Goal: Information Seeking & Learning: Learn about a topic

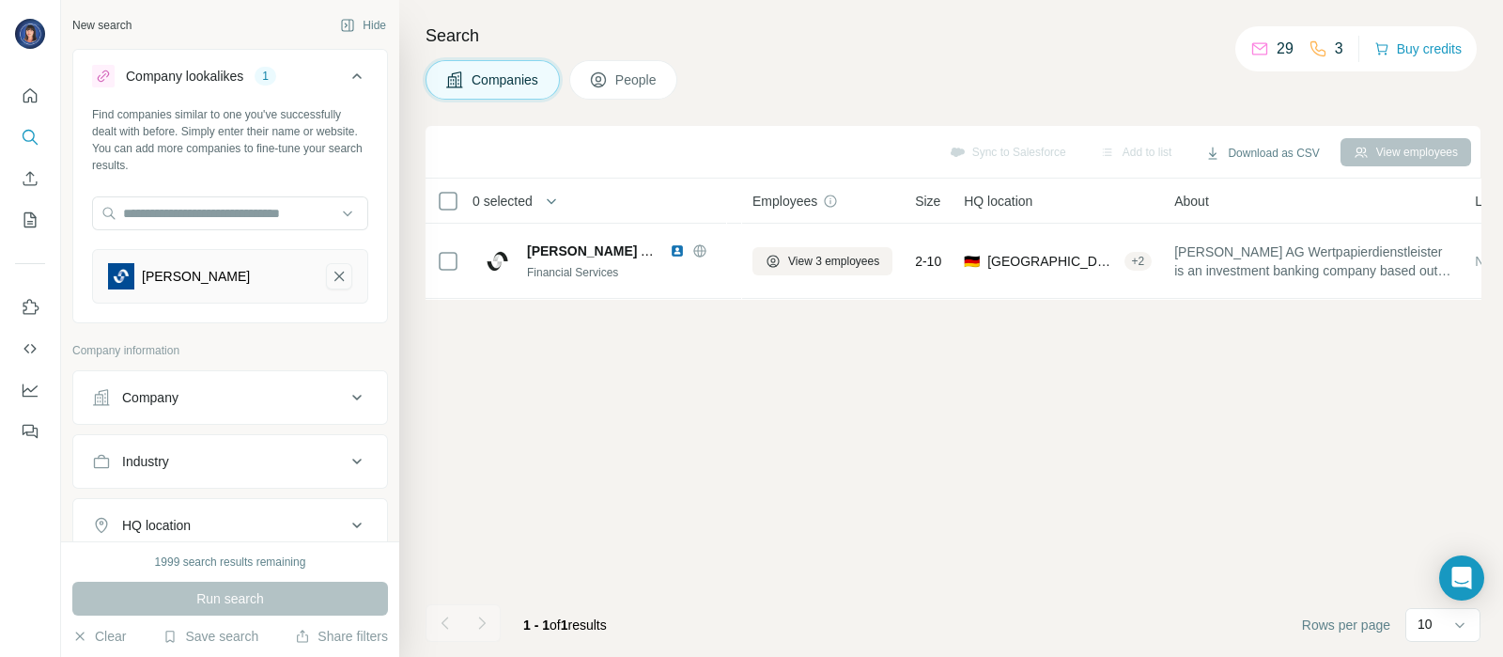
click at [331, 272] on icon "Steubing AG-remove-button" at bounding box center [339, 276] width 17 height 19
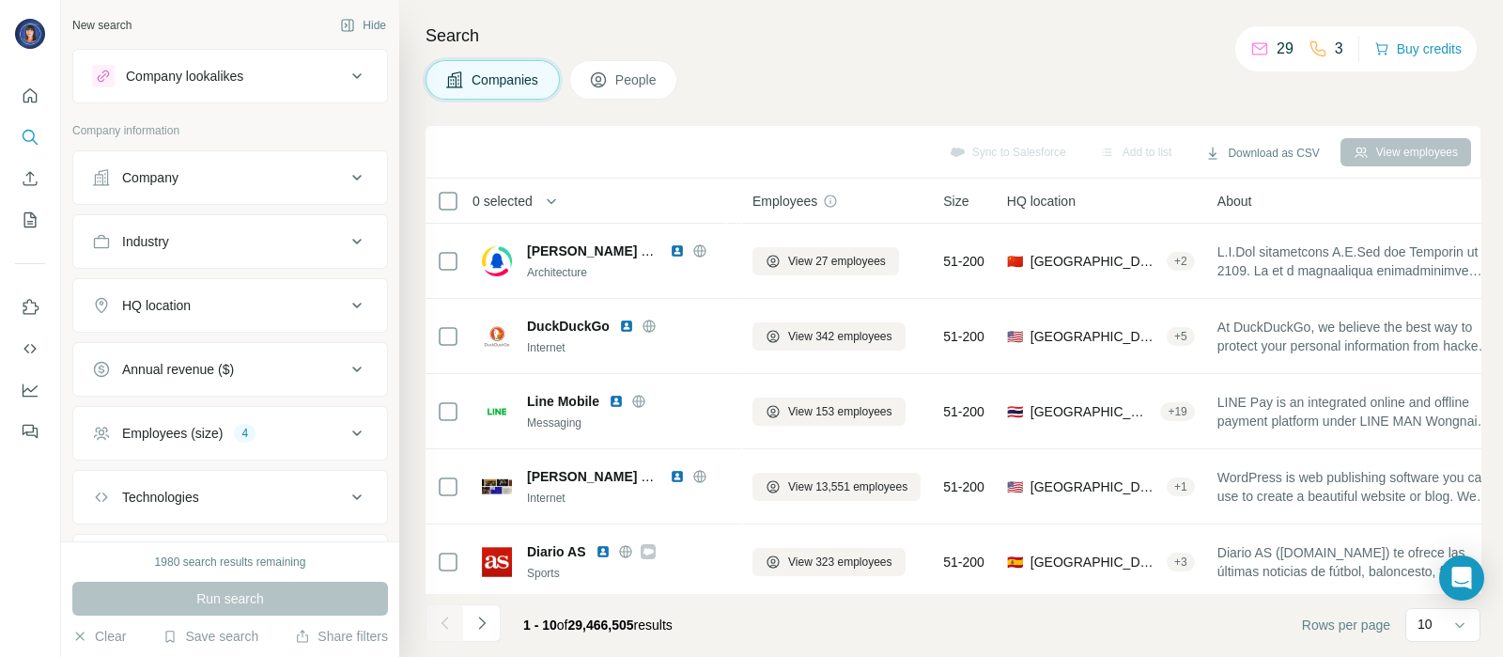
click at [284, 85] on div "Company lookalikes" at bounding box center [219, 76] width 254 height 23
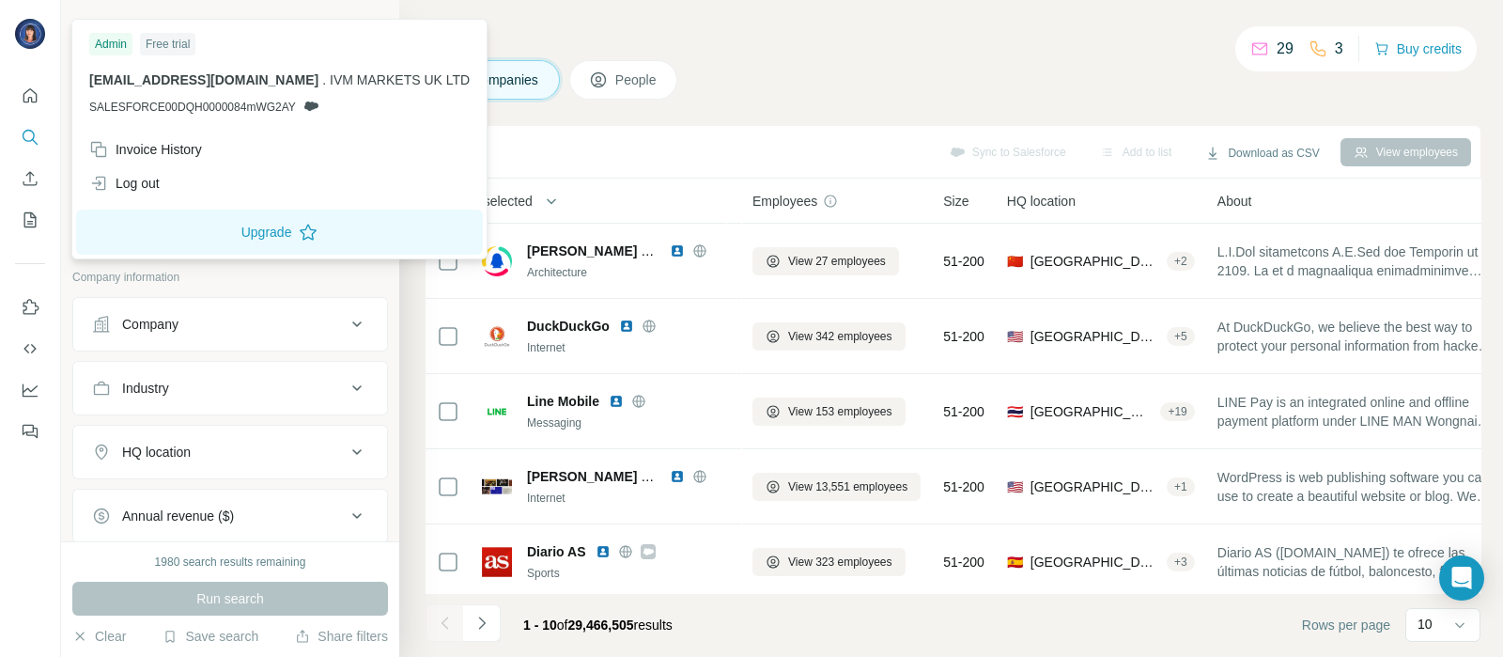
click at [26, 39] on img at bounding box center [30, 34] width 30 height 30
click at [147, 146] on div "Invoice History" at bounding box center [145, 149] width 113 height 19
click at [501, 120] on div "Search Companies People Sync to Salesforce Add to list Download as CSV View emp…" at bounding box center [951, 328] width 1104 height 657
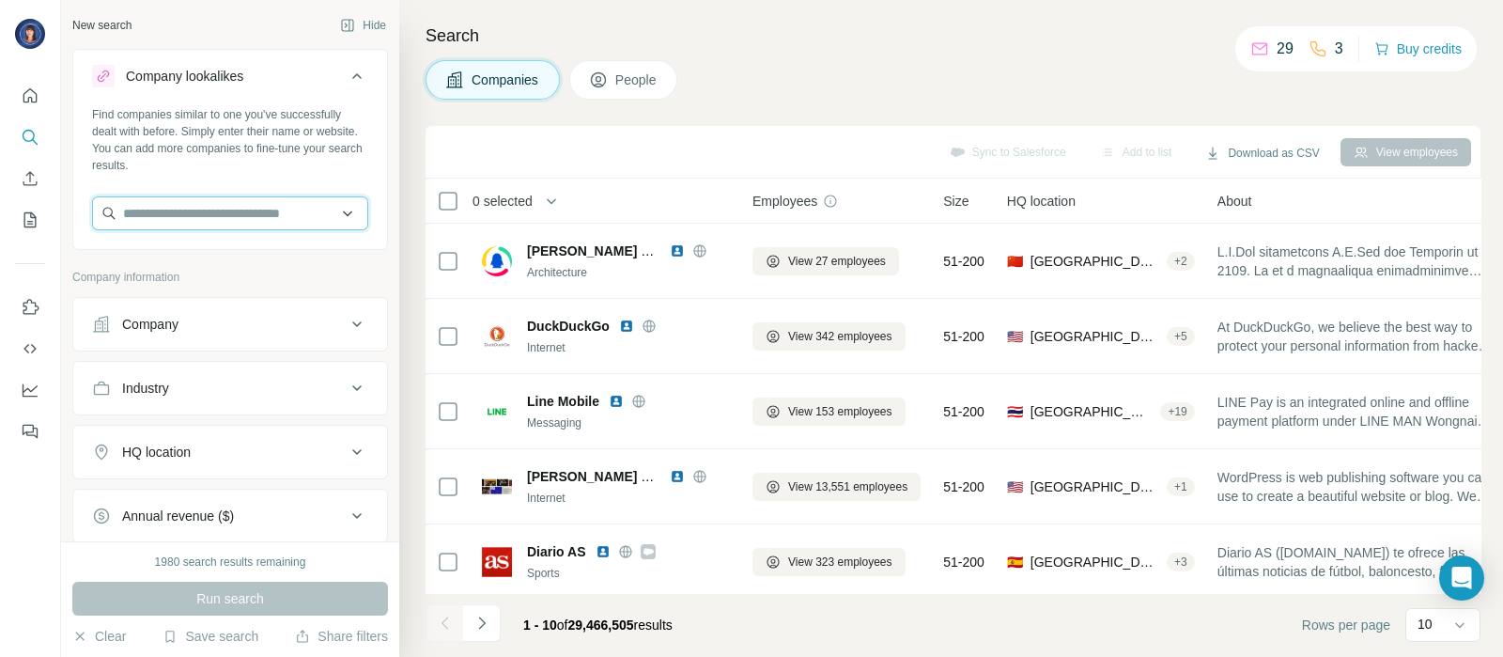
click at [175, 218] on input "text" at bounding box center [230, 213] width 276 height 34
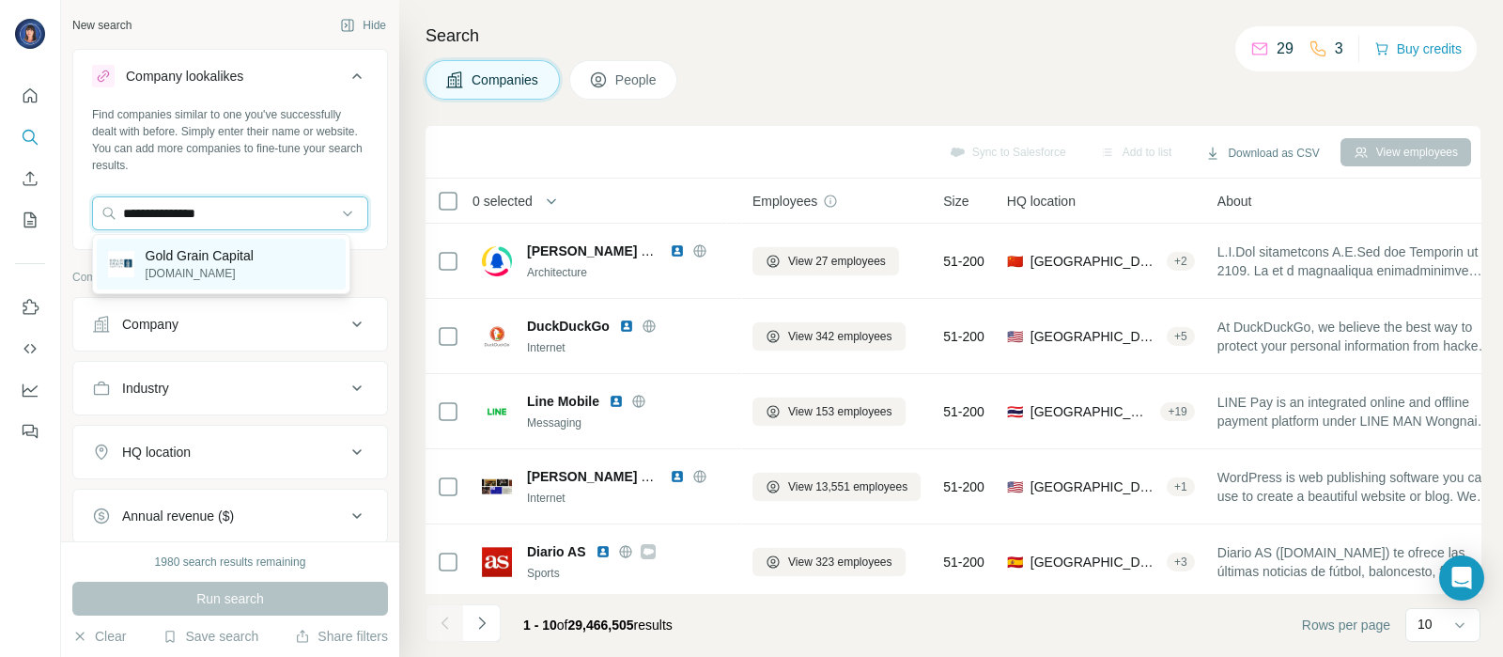
type input "**********"
click at [180, 258] on p "Gold Grain Capital" at bounding box center [200, 255] width 108 height 19
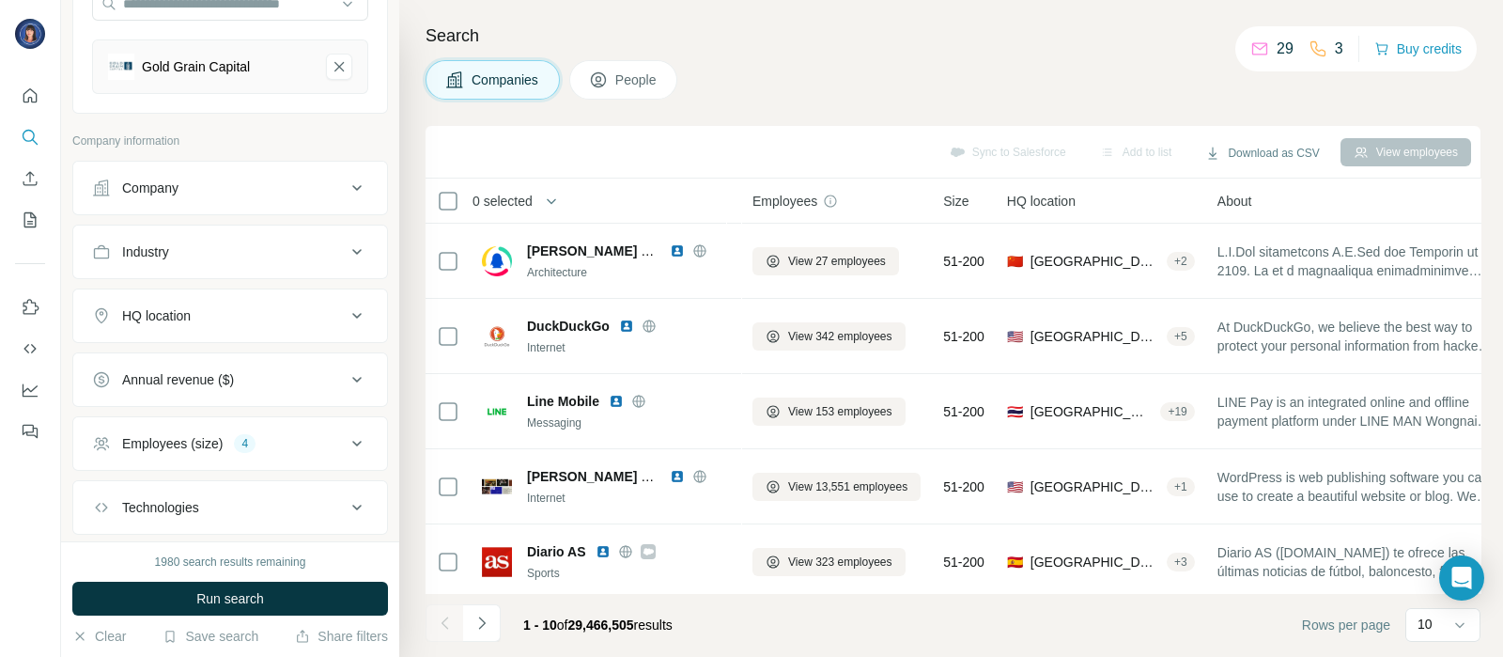
scroll to position [315, 0]
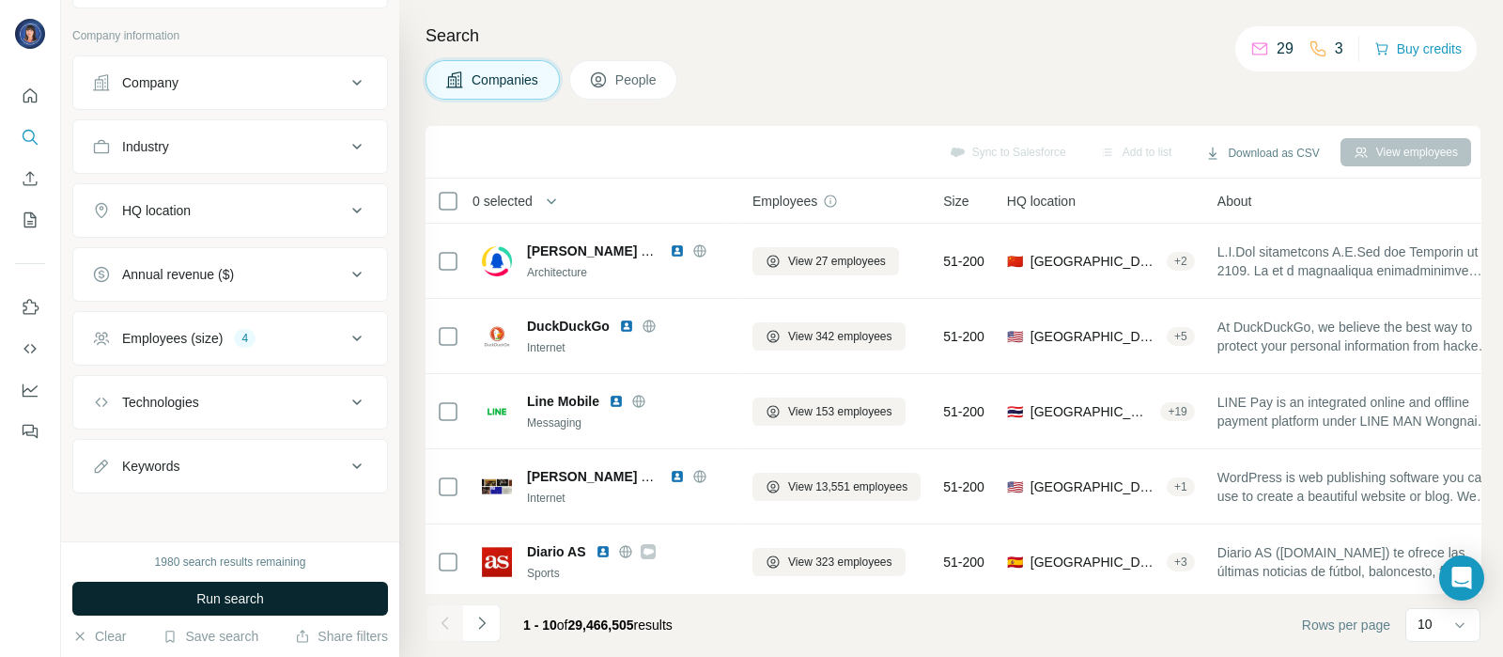
click at [188, 597] on button "Run search" at bounding box center [230, 598] width 316 height 34
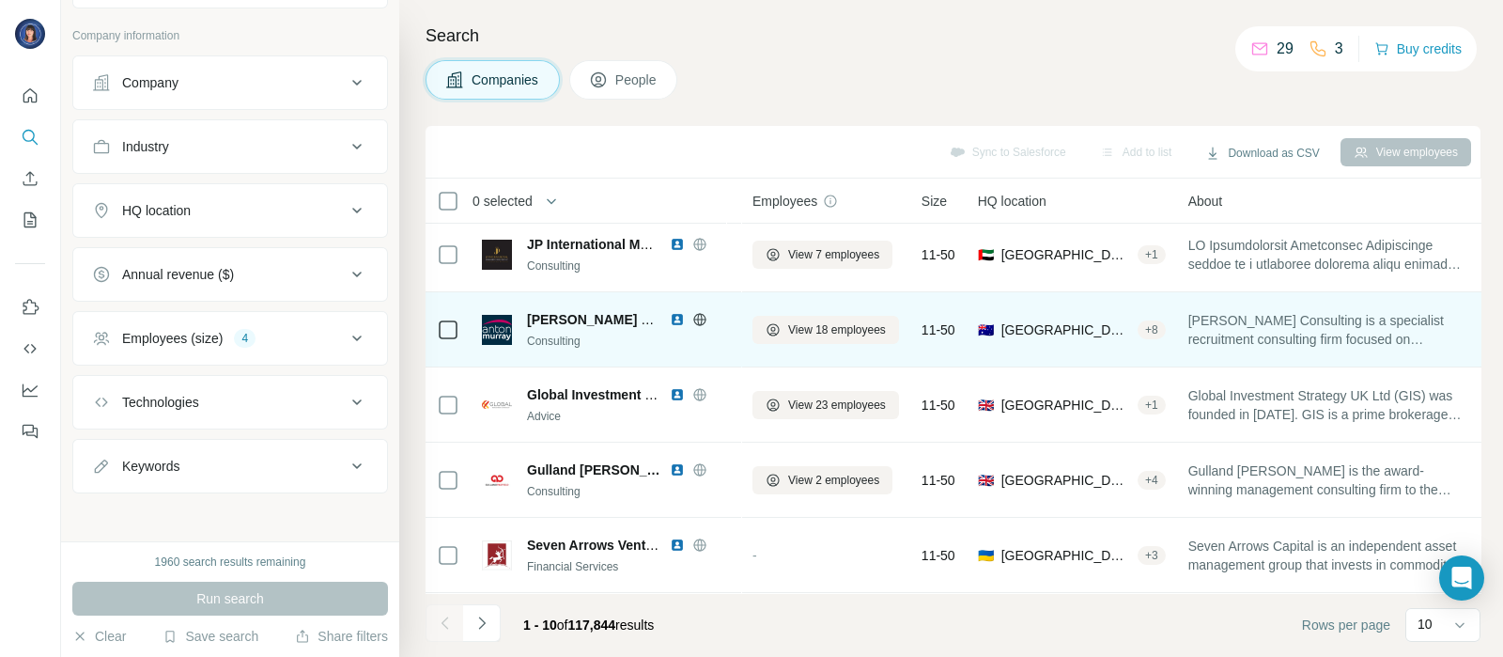
scroll to position [394, 0]
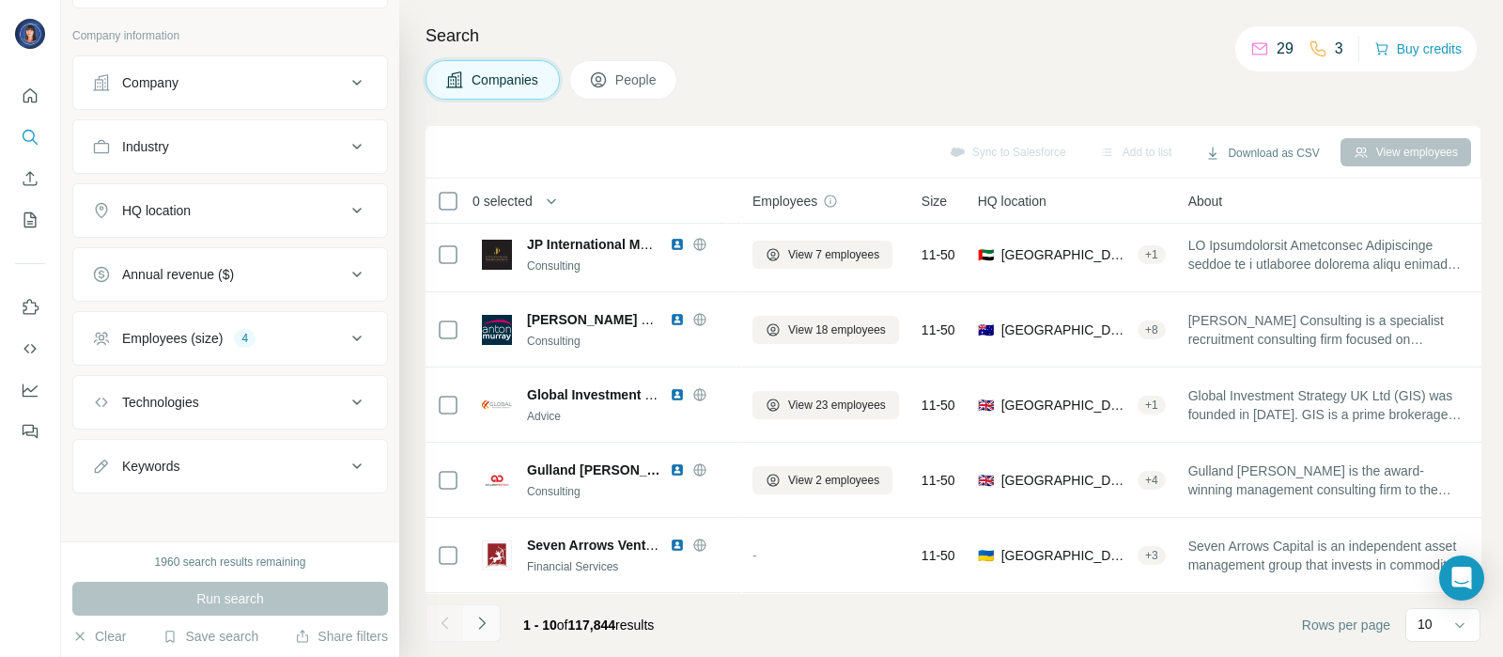
click at [487, 627] on icon "Navigate to next page" at bounding box center [481, 622] width 19 height 19
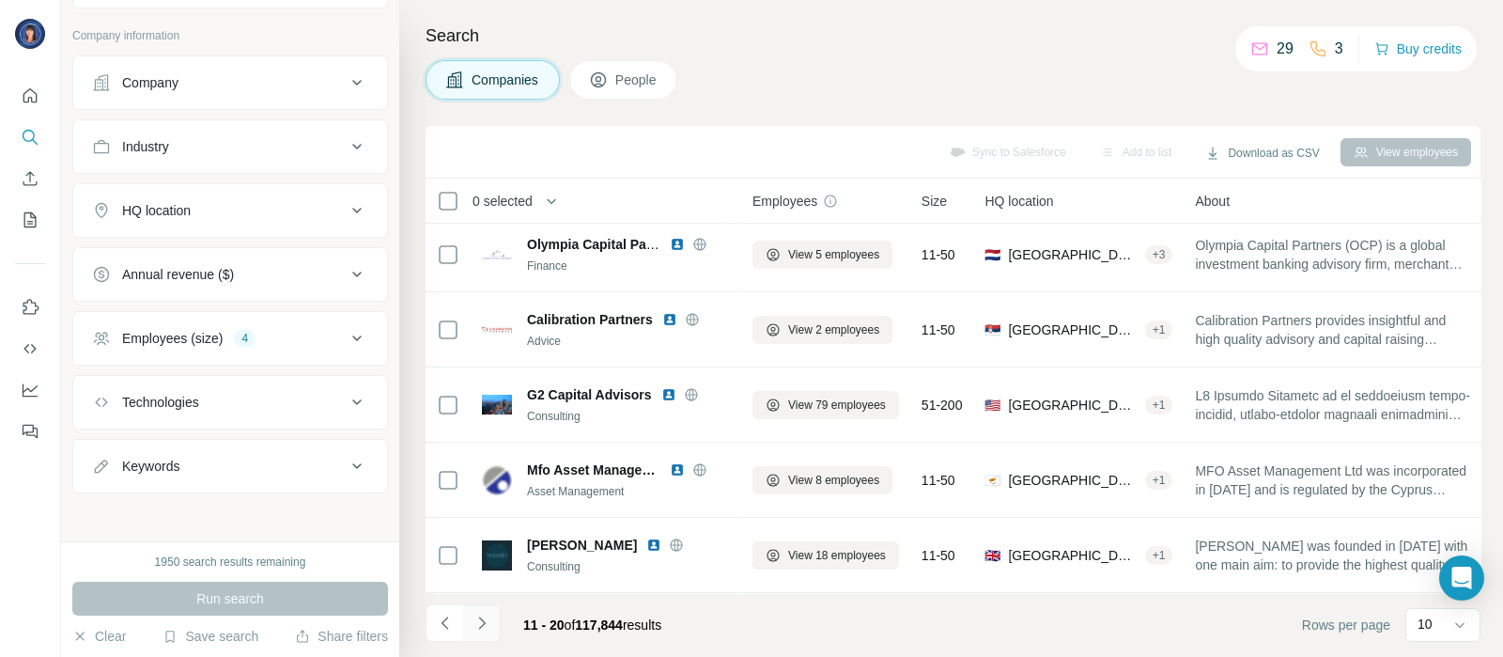
click at [482, 627] on icon "Navigate to next page" at bounding box center [481, 622] width 19 height 19
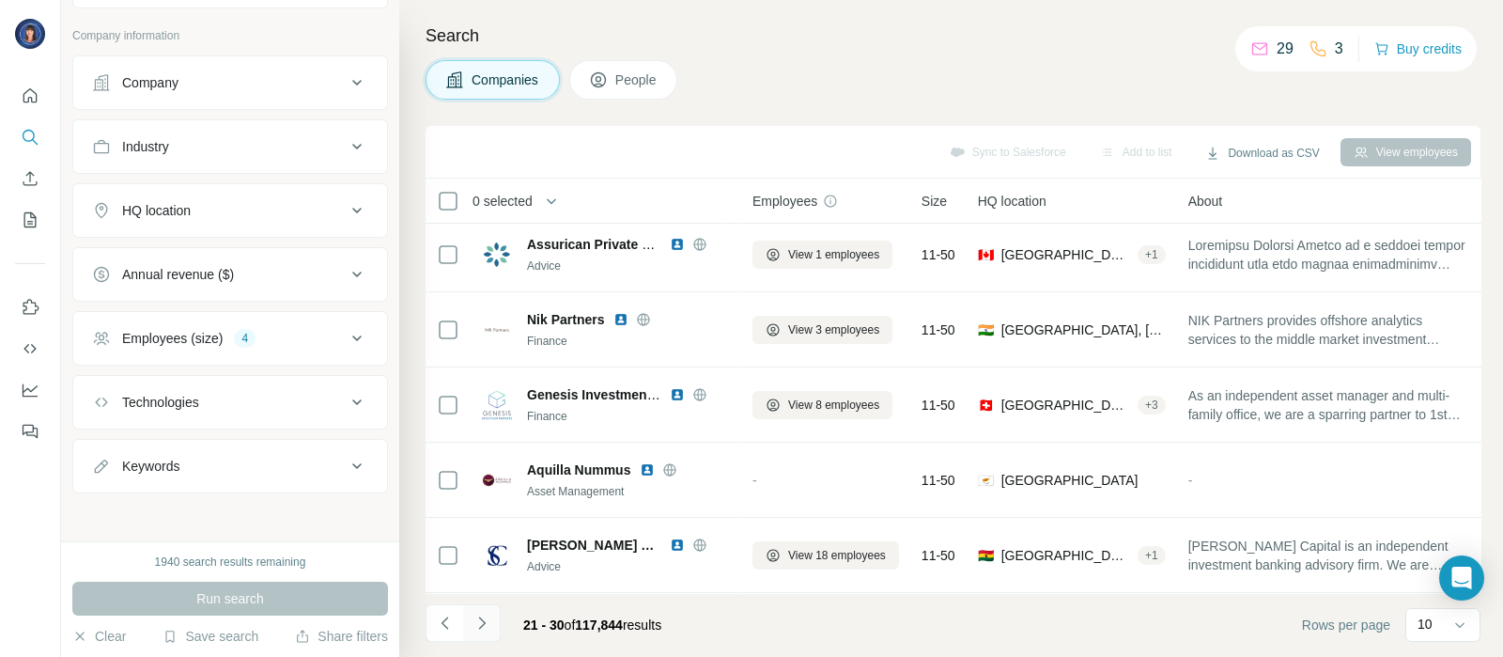
click at [480, 621] on icon "Navigate to next page" at bounding box center [481, 622] width 19 height 19
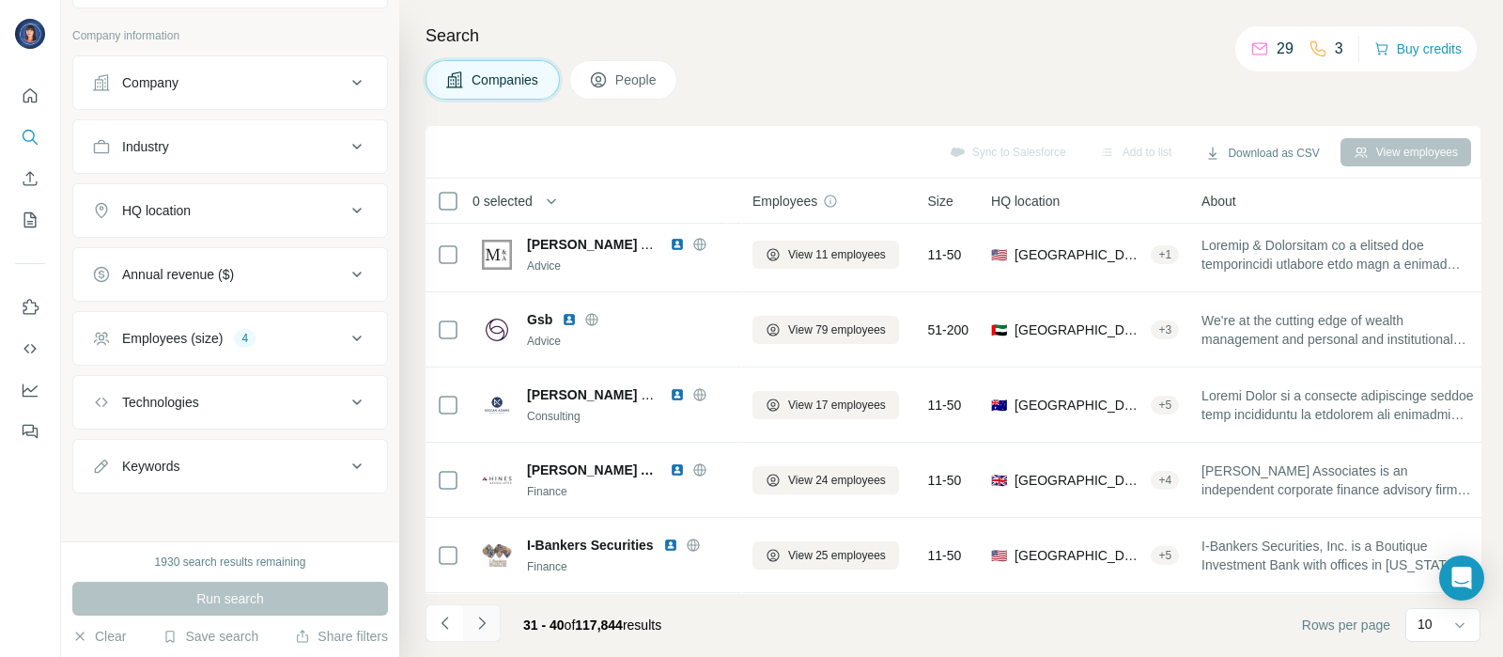
click at [478, 615] on icon "Navigate to next page" at bounding box center [481, 622] width 19 height 19
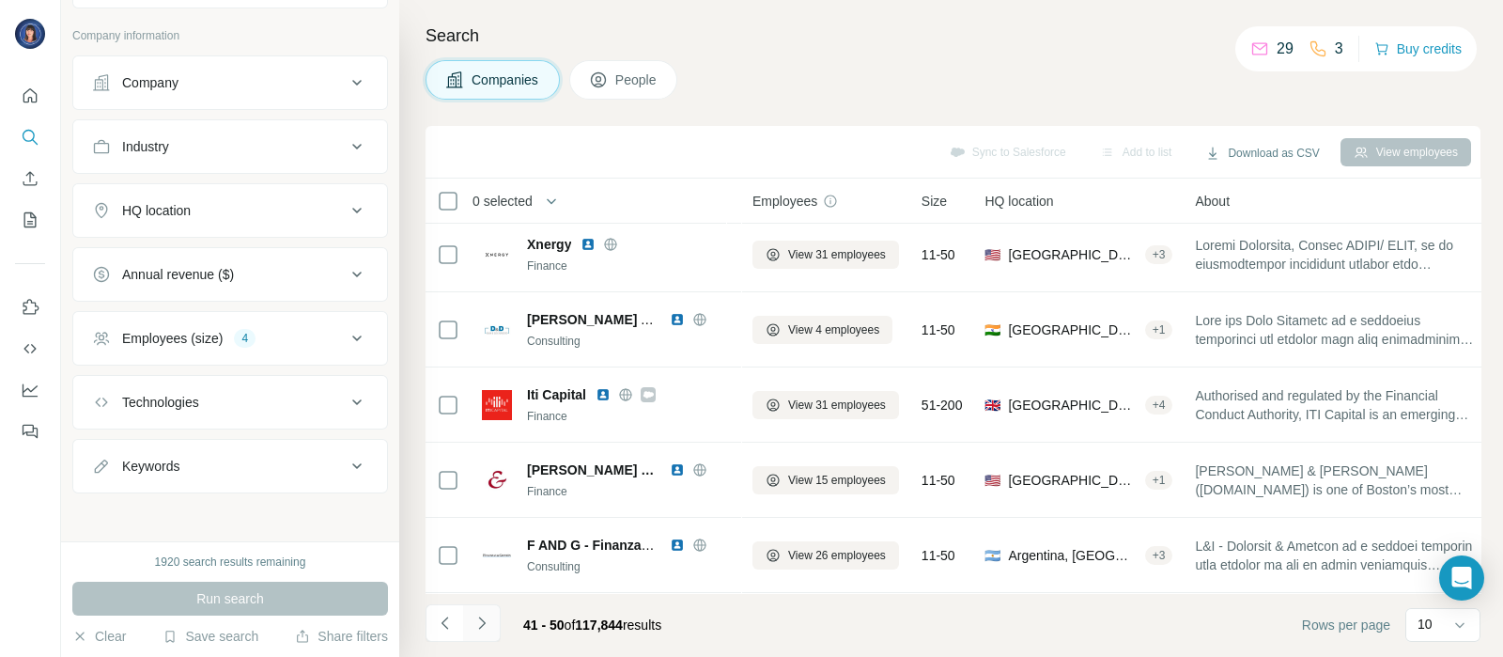
click at [480, 627] on icon "Navigate to next page" at bounding box center [481, 622] width 19 height 19
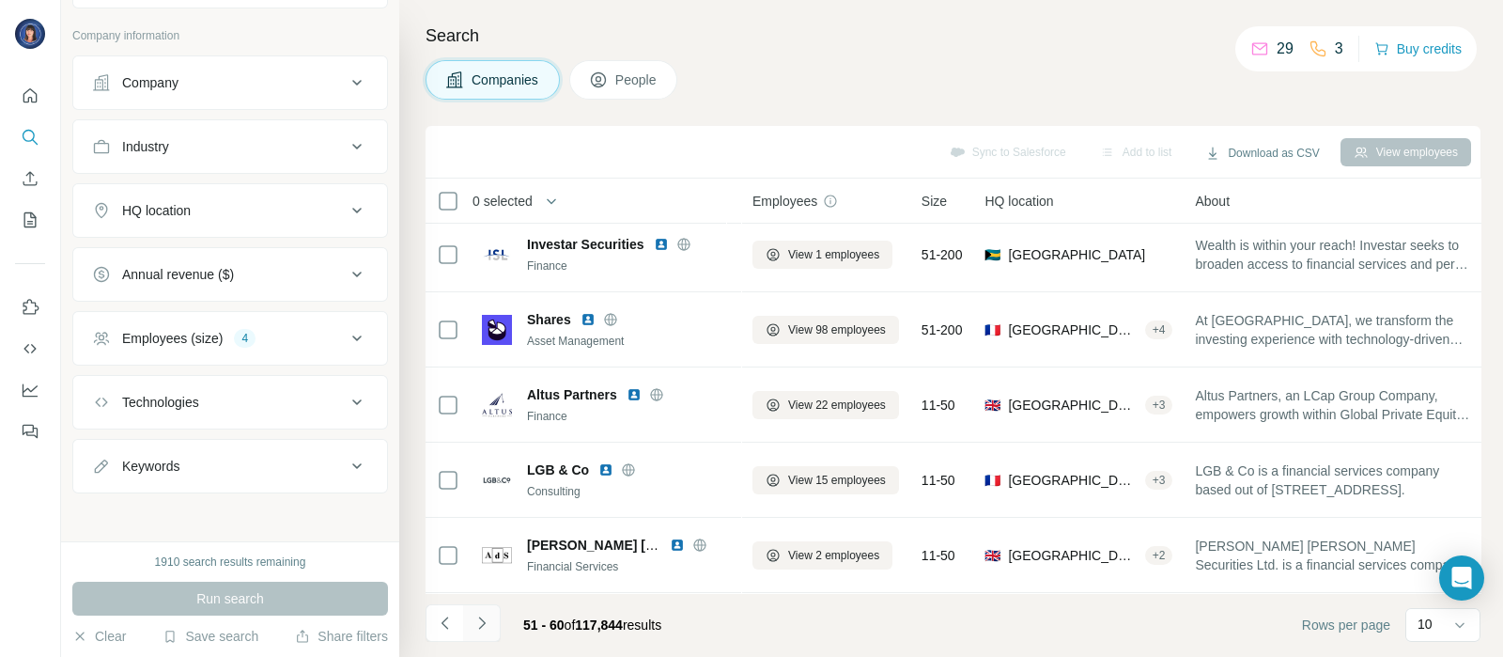
click at [480, 622] on icon "Navigate to next page" at bounding box center [481, 622] width 19 height 19
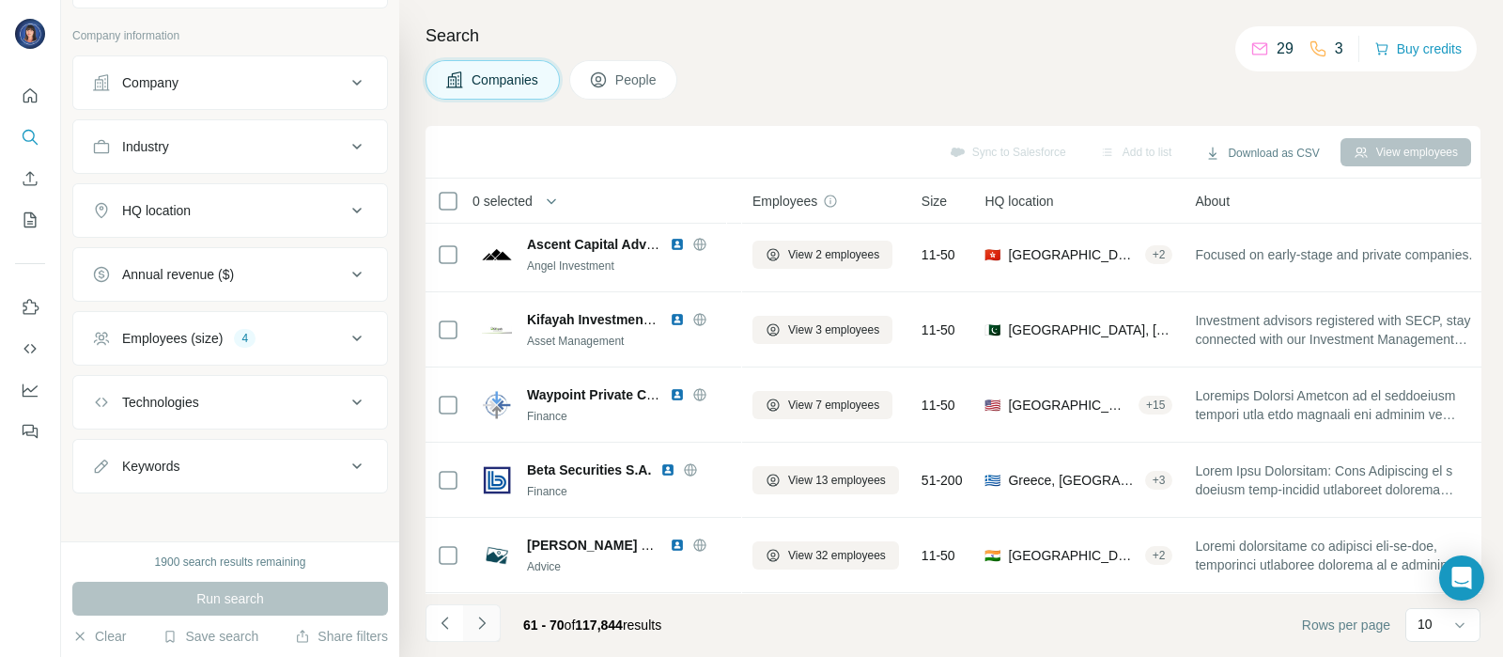
click at [485, 618] on icon "Navigate to next page" at bounding box center [481, 622] width 19 height 19
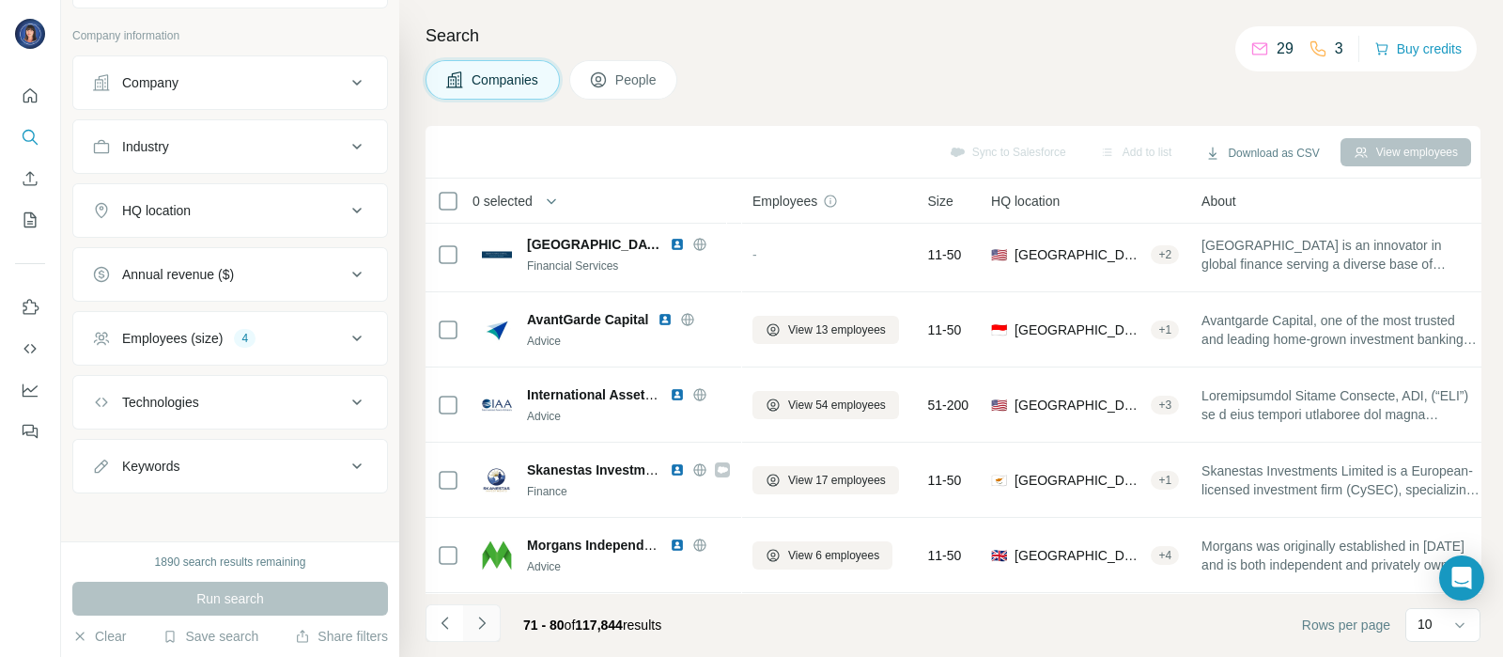
click at [488, 622] on icon "Navigate to next page" at bounding box center [481, 622] width 19 height 19
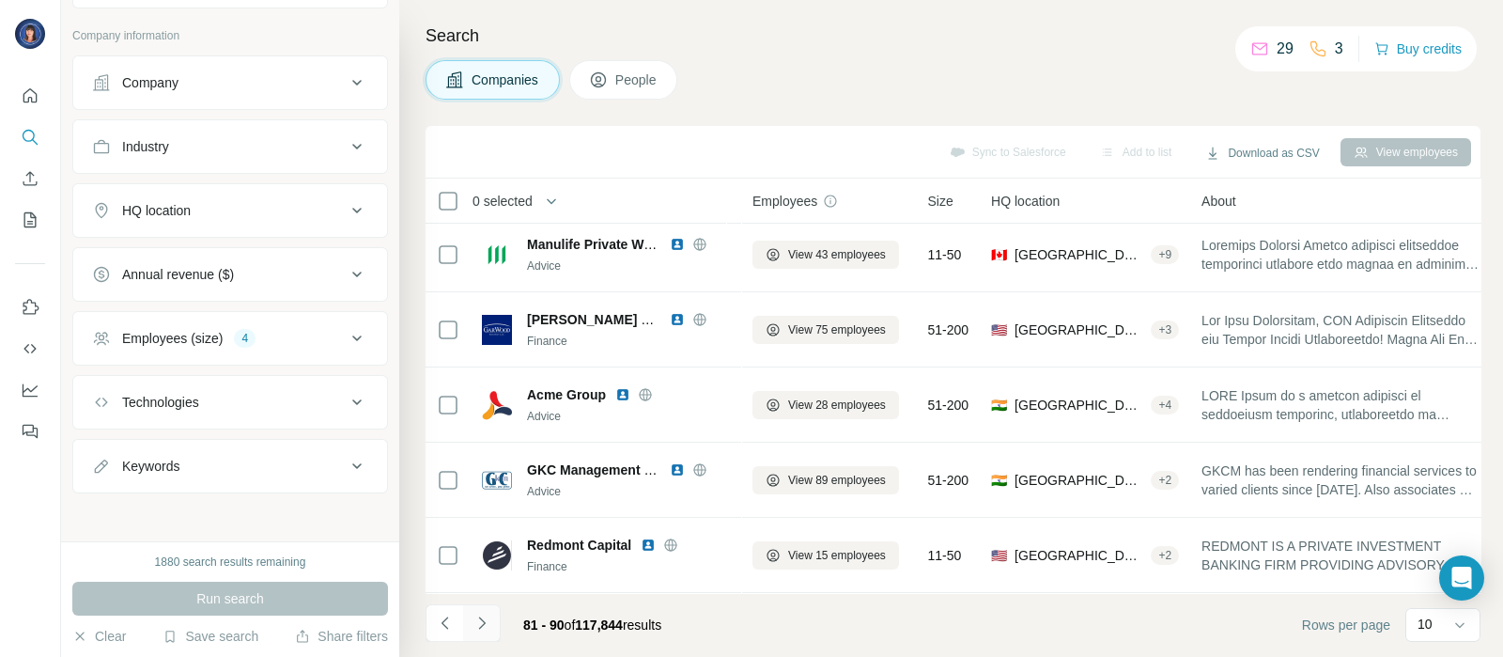
click at [468, 613] on button "Navigate to next page" at bounding box center [482, 623] width 38 height 38
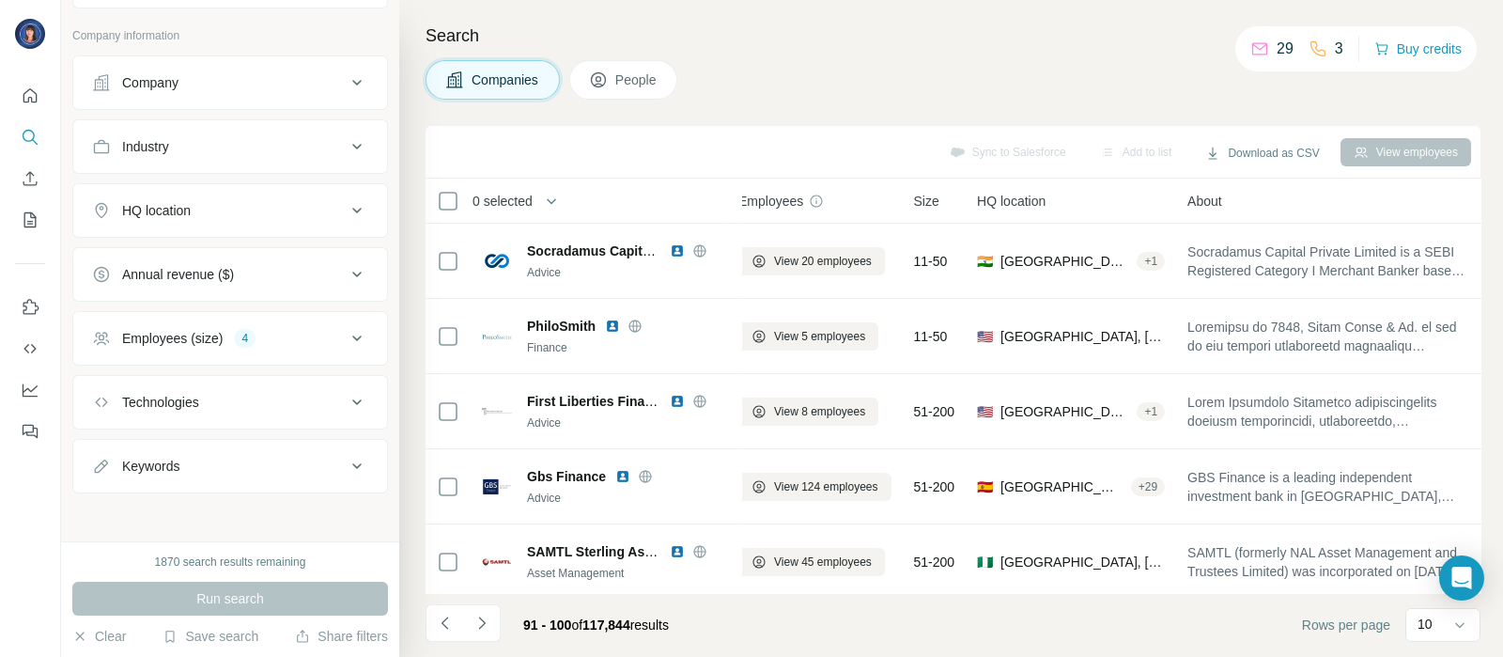
scroll to position [394, 14]
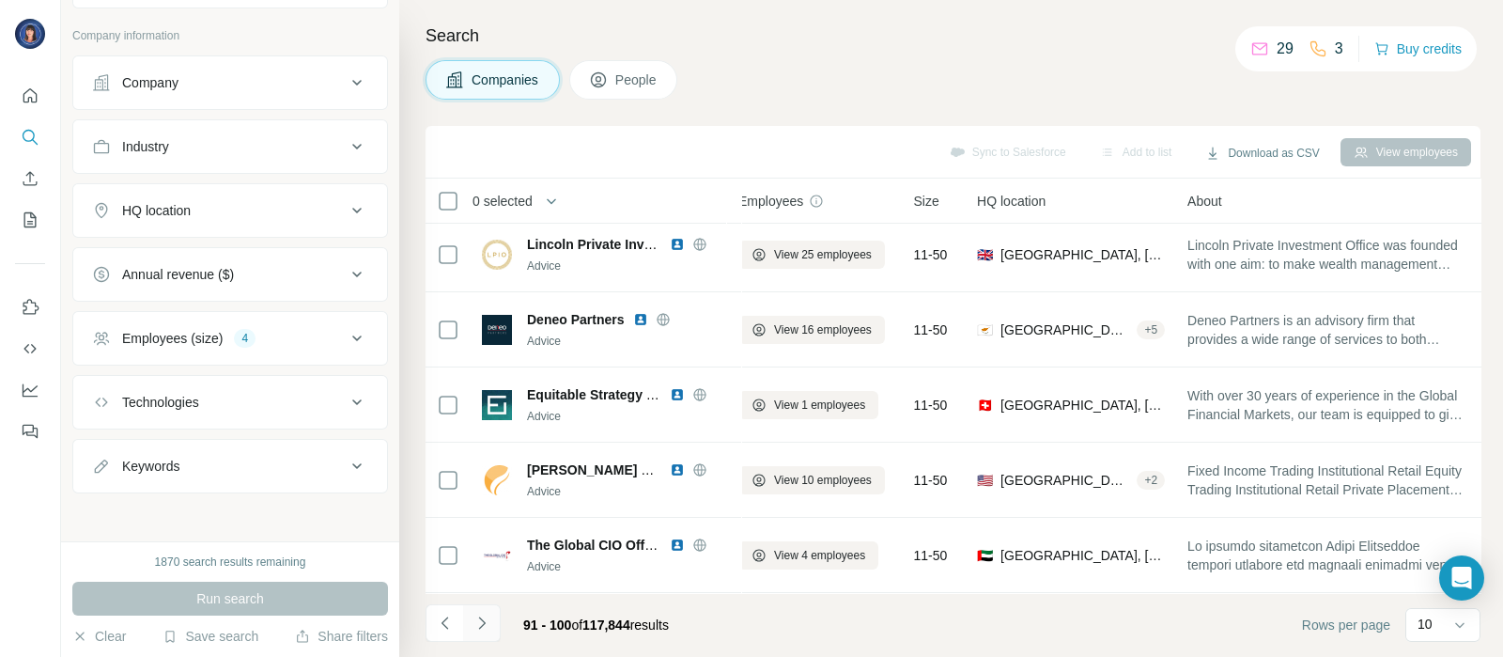
click at [488, 621] on icon "Navigate to next page" at bounding box center [481, 622] width 19 height 19
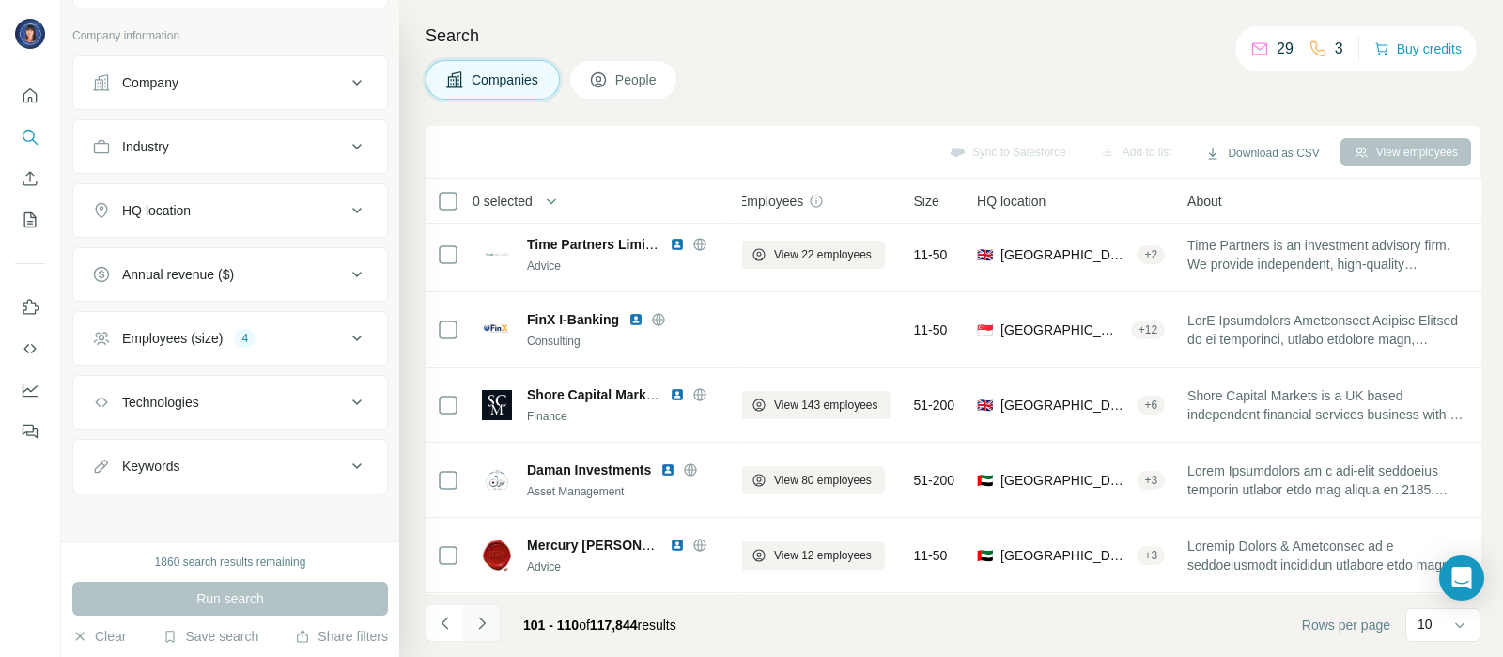
click at [484, 627] on icon "Navigate to next page" at bounding box center [481, 622] width 19 height 19
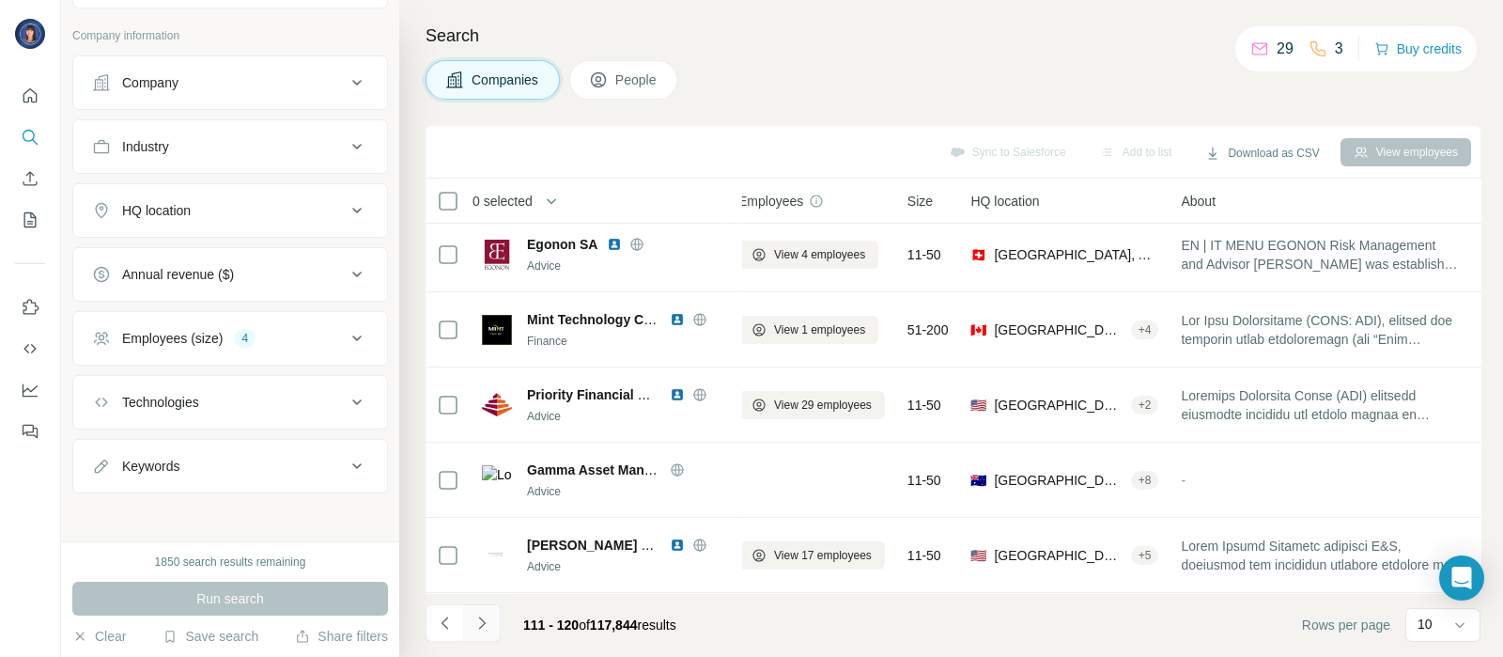
click at [484, 627] on icon "Navigate to next page" at bounding box center [481, 622] width 19 height 19
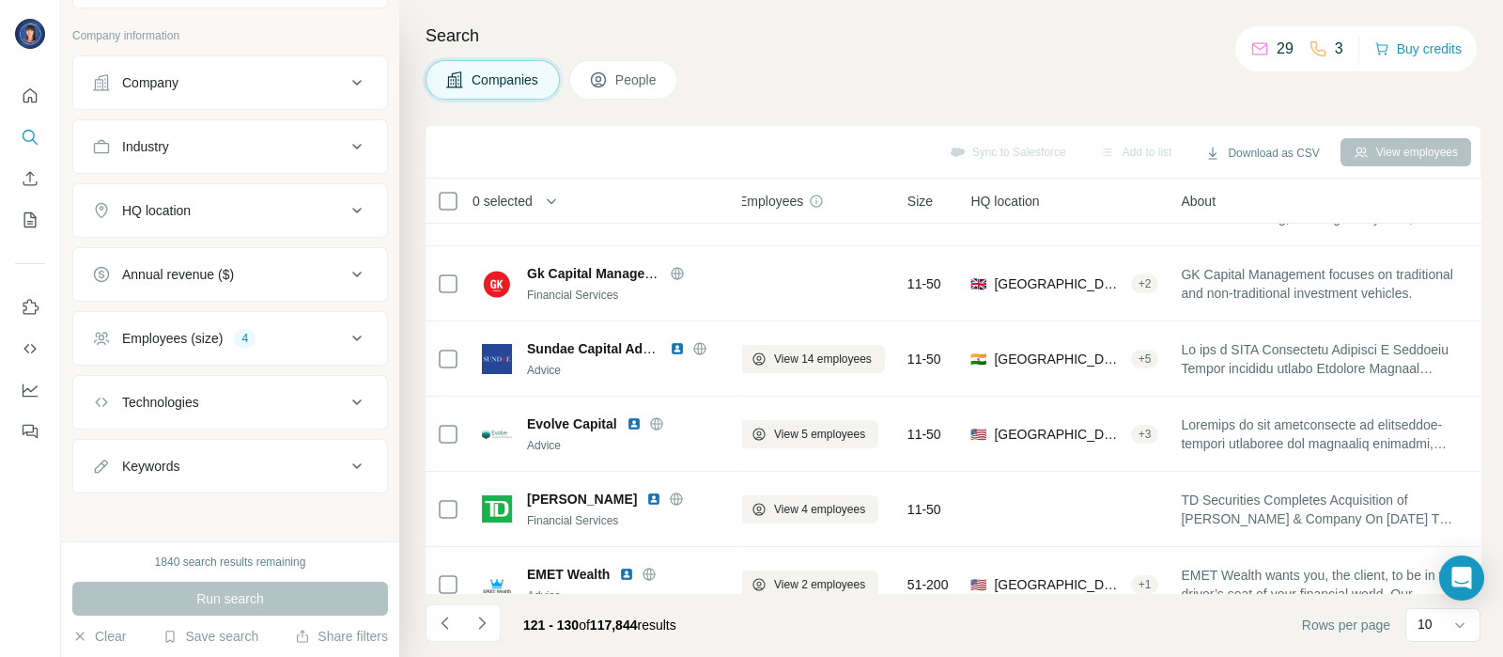
scroll to position [0, 14]
